Goal: Task Accomplishment & Management: Use online tool/utility

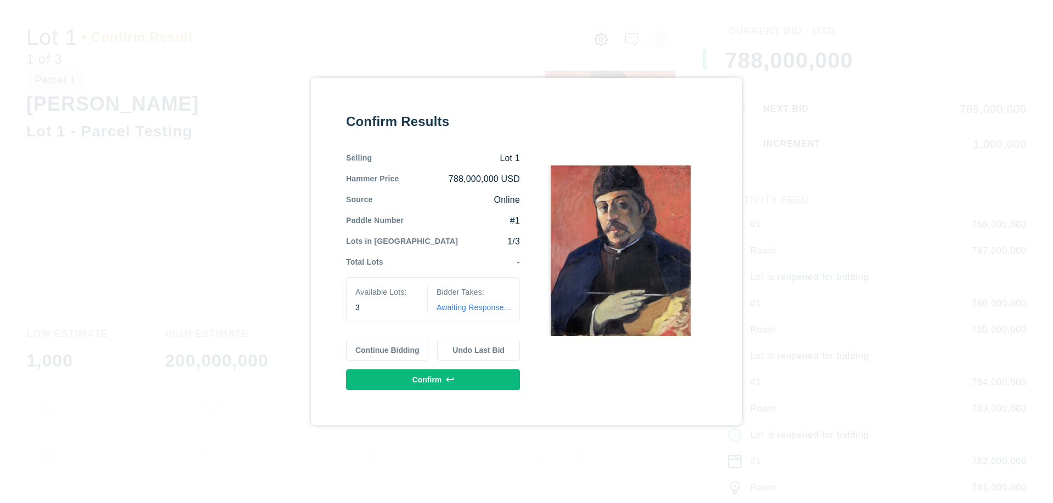
click at [388, 350] on button "Continue Bidding" at bounding box center [387, 350] width 83 height 21
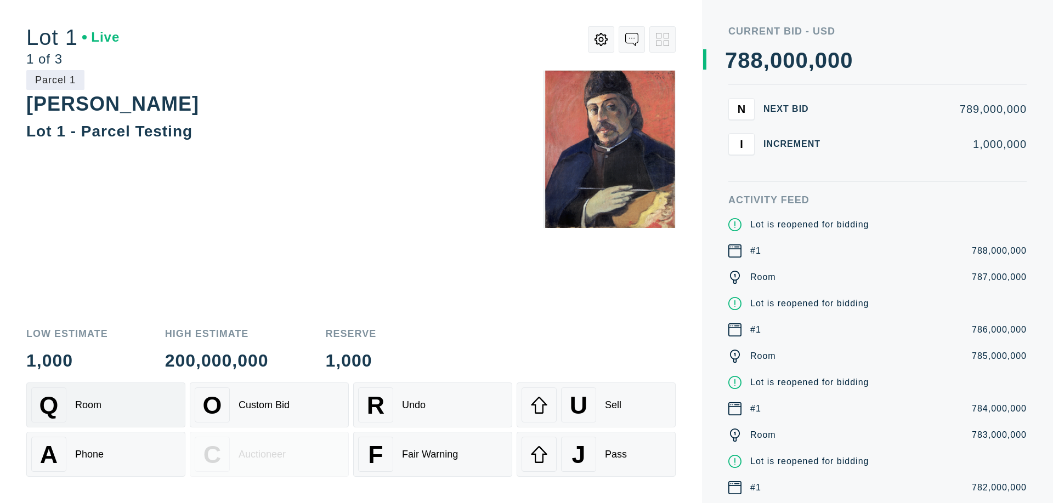
click at [106, 405] on div "Q Room" at bounding box center [105, 405] width 149 height 35
